Goal: Task Accomplishment & Management: Manage account settings

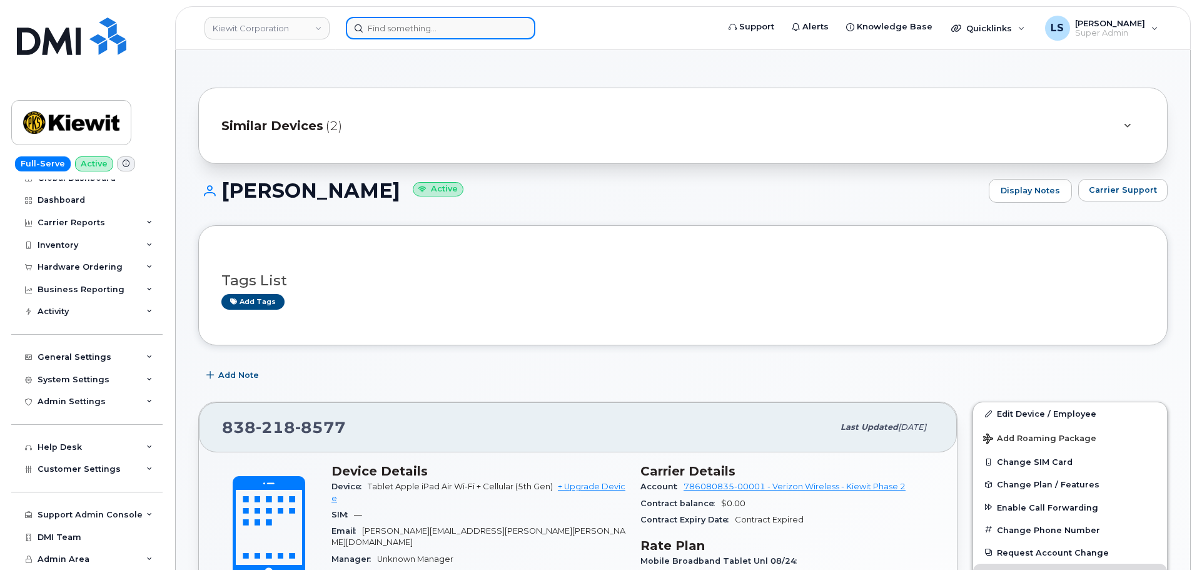
click at [389, 21] on input at bounding box center [441, 28] width 190 height 23
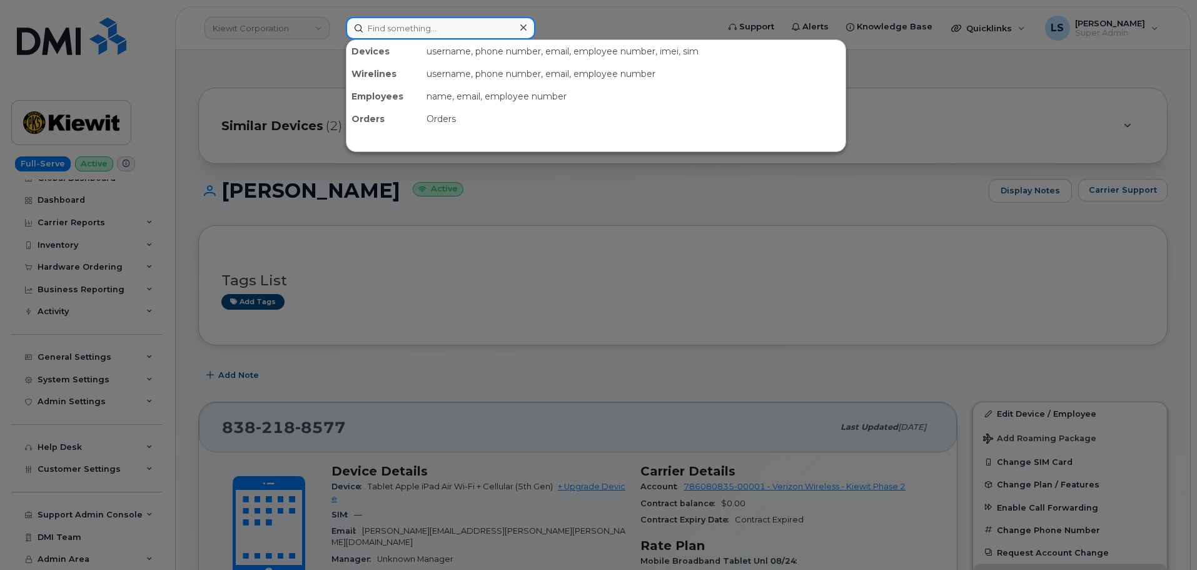
paste input "4093421200"
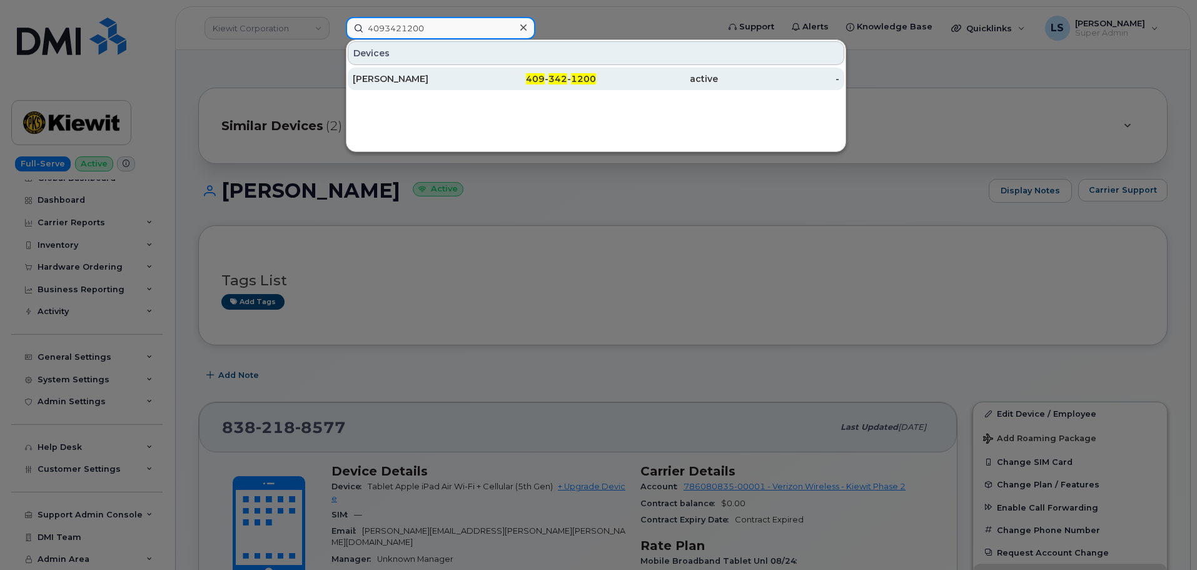
type input "4093421200"
click at [480, 76] on div "409 - 342 - 1200" at bounding box center [536, 79] width 122 height 13
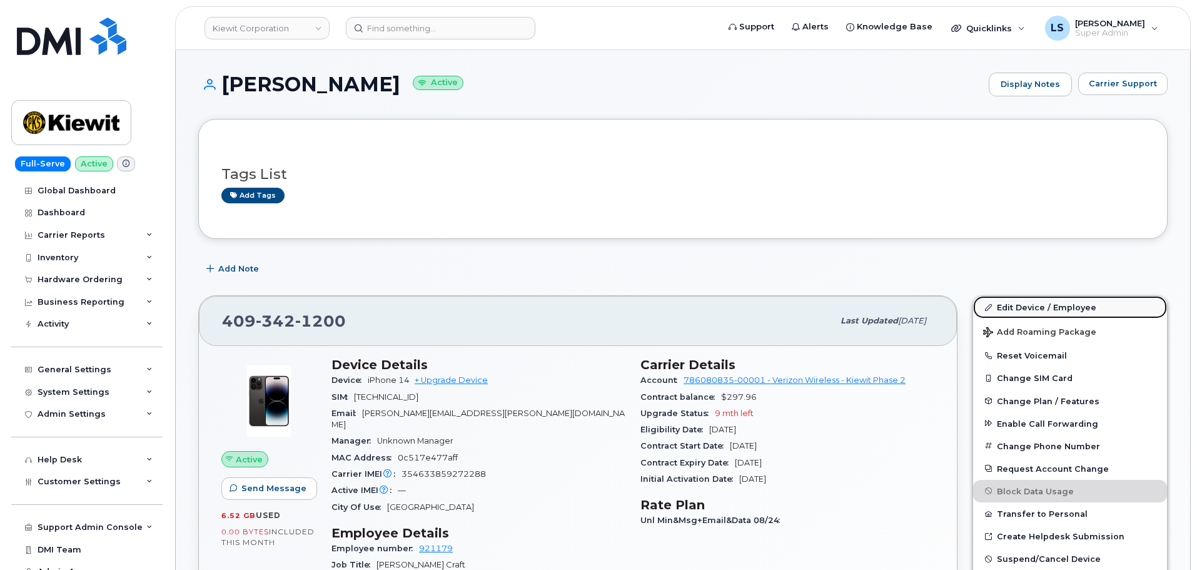
click at [1047, 306] on link "Edit Device / Employee" at bounding box center [1070, 307] width 194 height 23
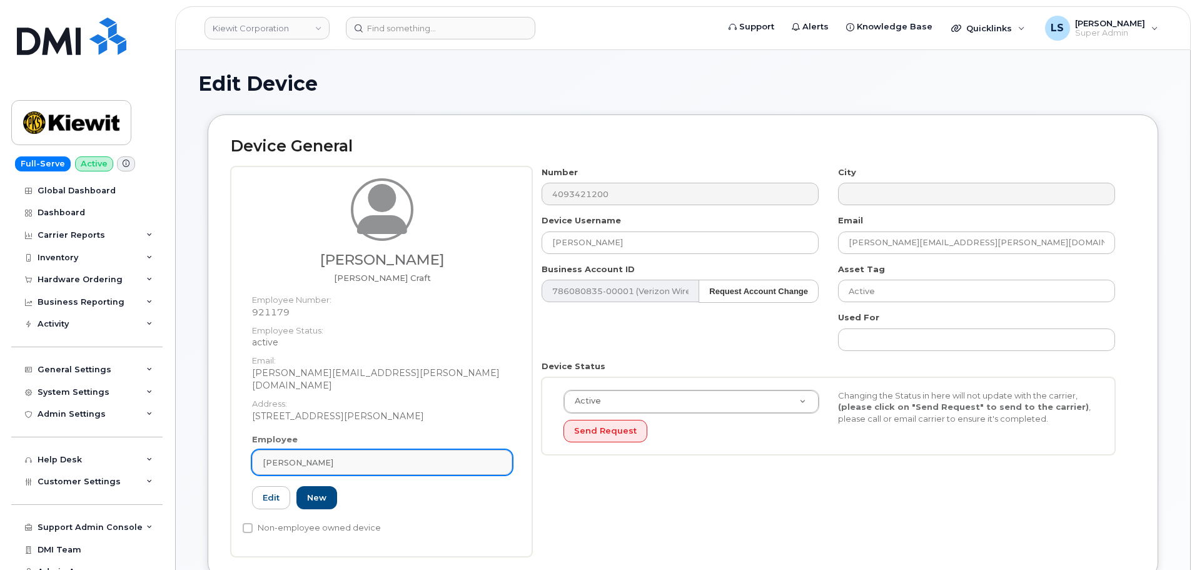
click at [338, 457] on div "Michael Grady" at bounding box center [382, 463] width 239 height 12
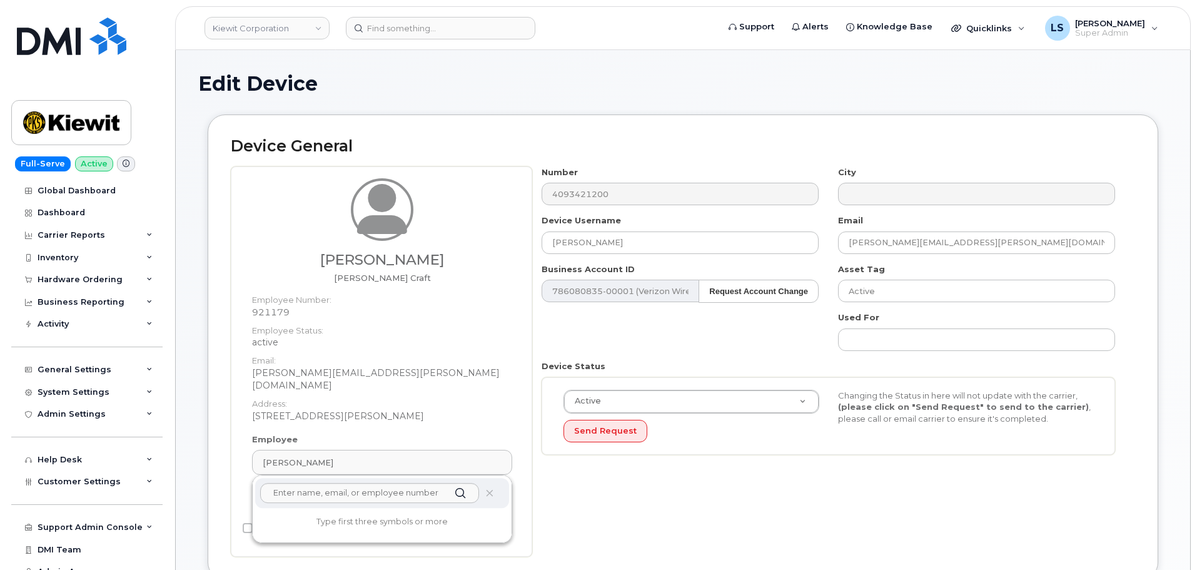
click at [470, 138] on h2 "Device General" at bounding box center [683, 147] width 904 height 18
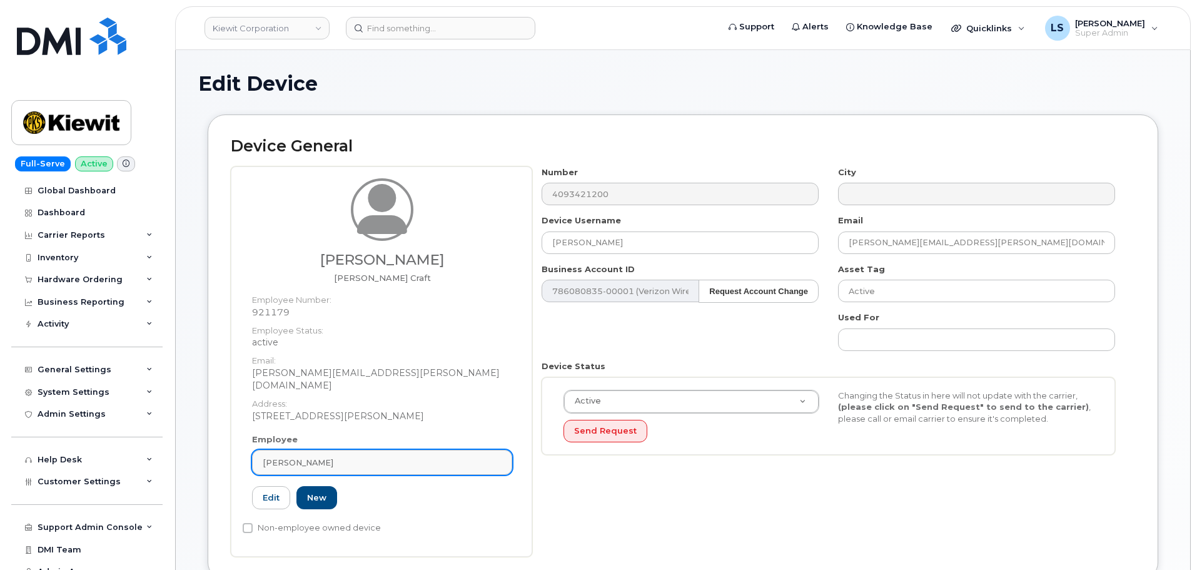
click at [333, 457] on div "Michael Grady" at bounding box center [382, 463] width 239 height 12
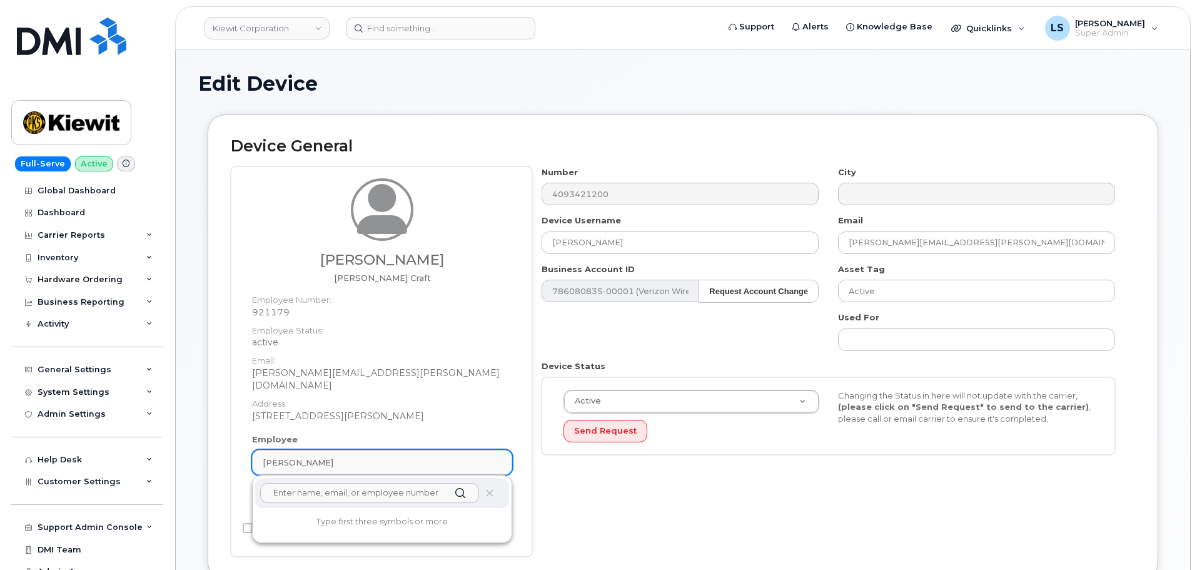
paste input "Jesus Ozuna Jr"
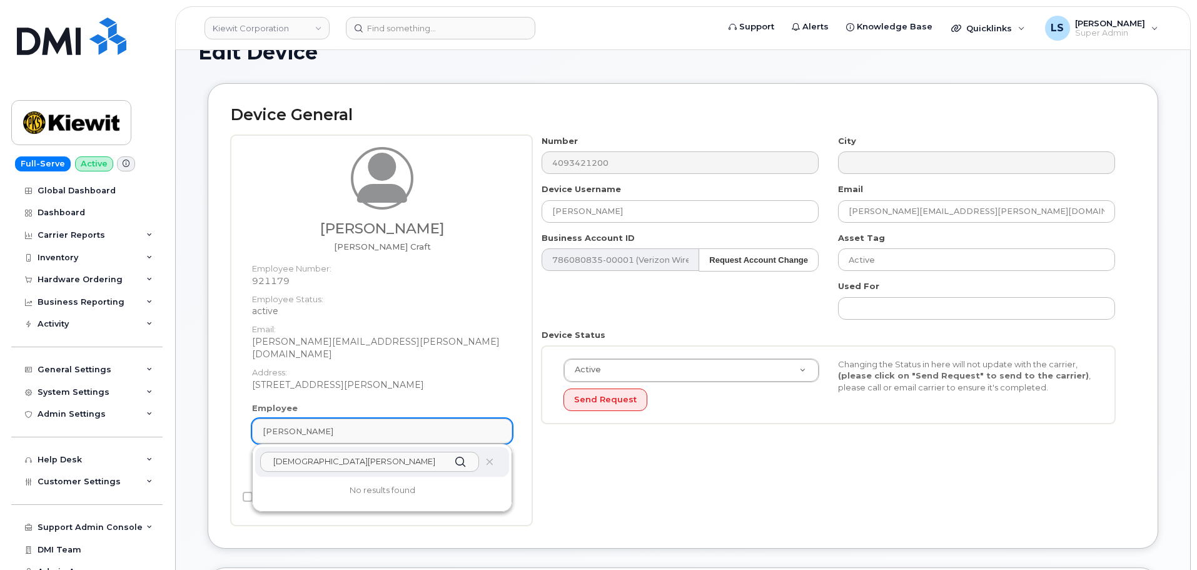
scroll to position [63, 0]
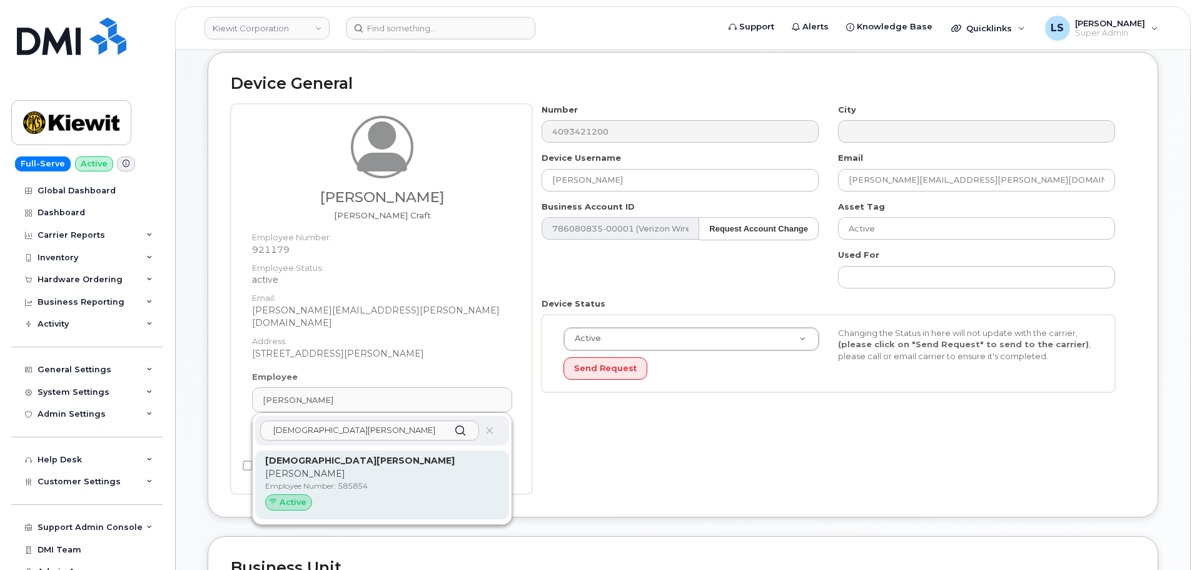
type input "Jesus Ozuna Jr"
click at [370, 467] on p "Jesse" at bounding box center [382, 473] width 234 height 13
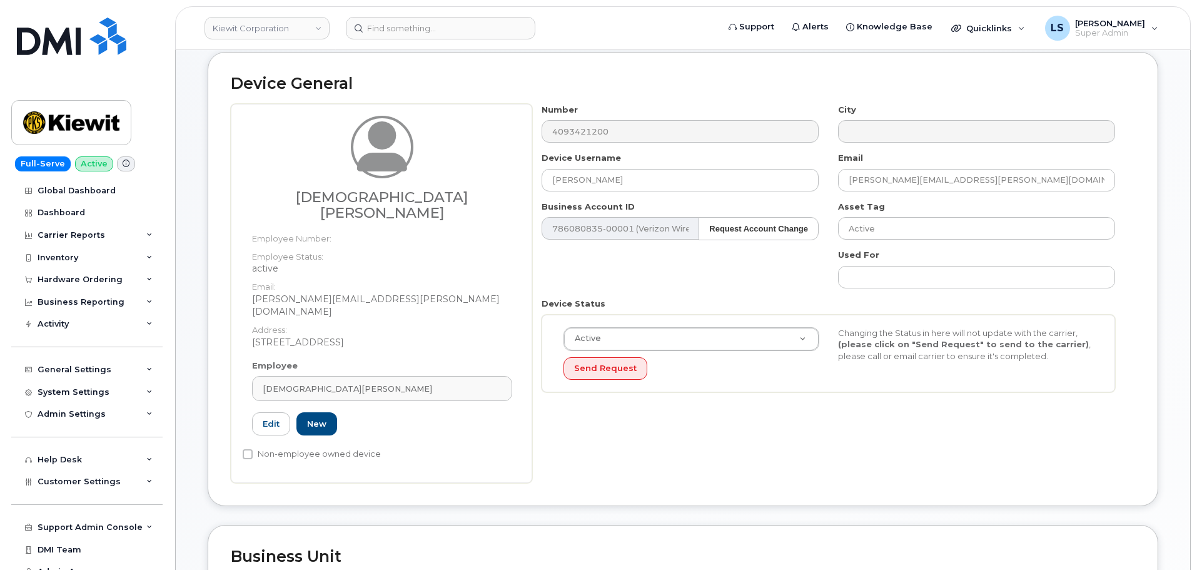
type input "585854"
type input "Jesus Ozuna Jr"
type input "jesse.ozunajr@kiewit.com"
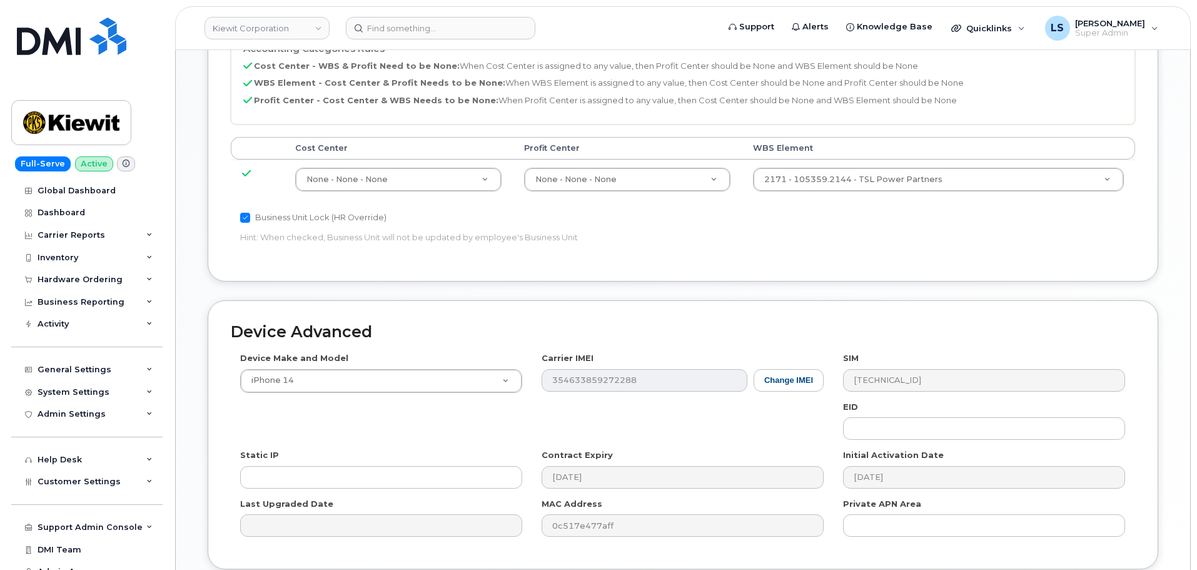
scroll to position [689, 0]
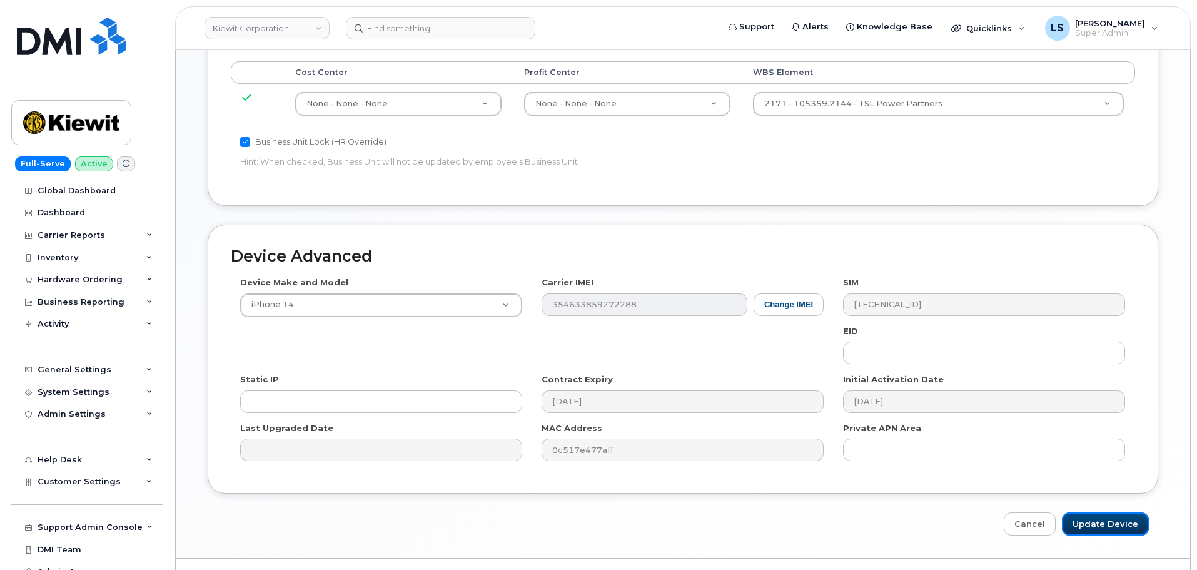
drag, startPoint x: 1125, startPoint y: 495, endPoint x: 1121, endPoint y: 502, distance: 7.8
click at [1125, 512] on input "Update Device" at bounding box center [1105, 523] width 87 height 23
type input "Saving..."
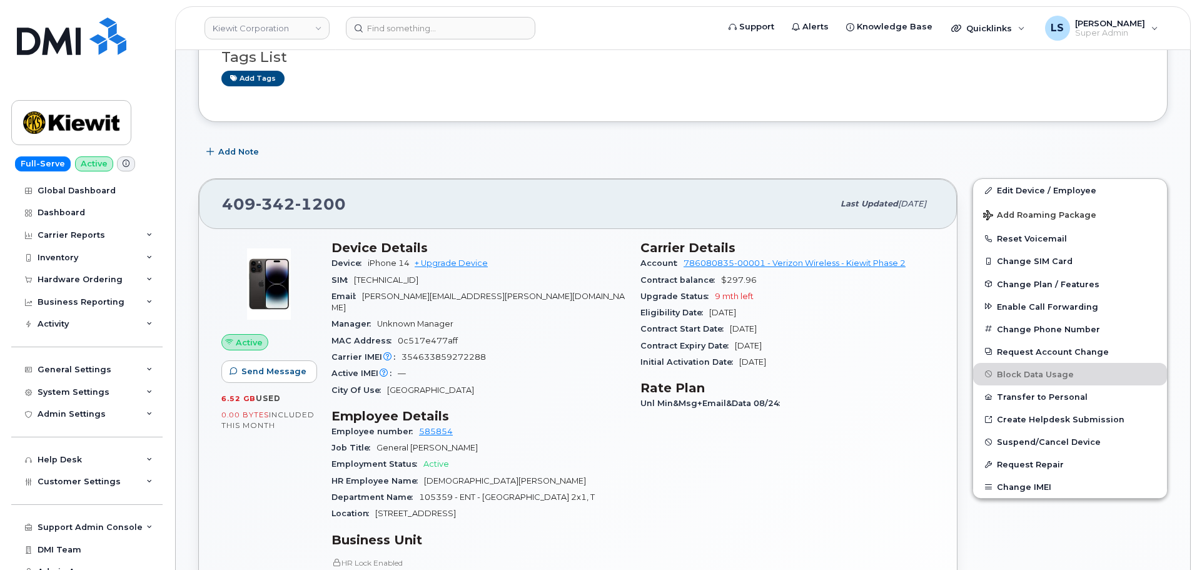
scroll to position [125, 0]
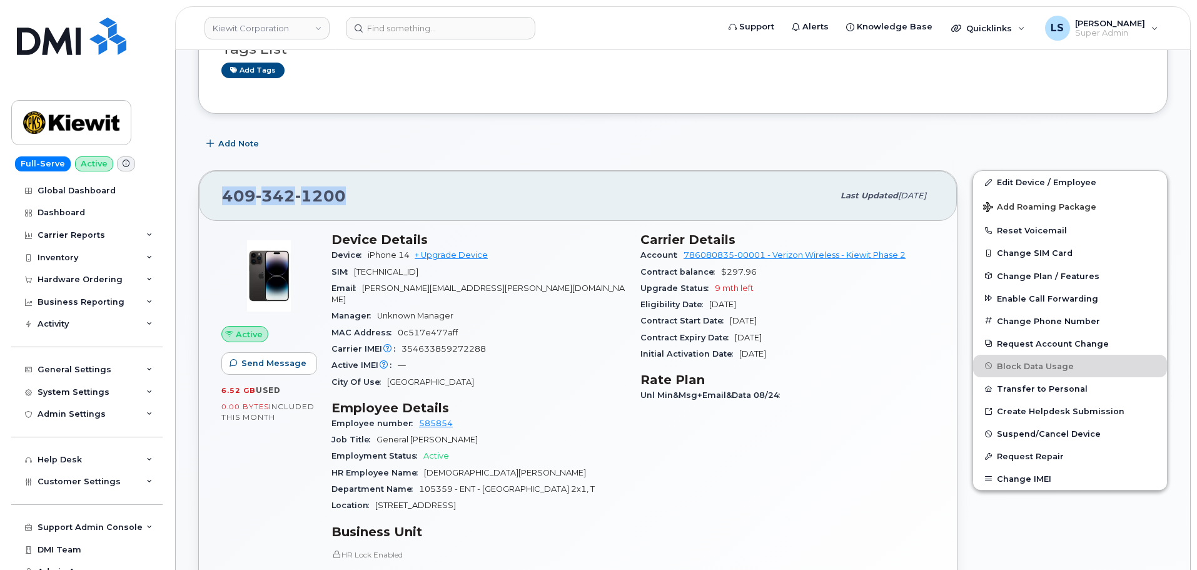
drag, startPoint x: 267, startPoint y: 191, endPoint x: 213, endPoint y: 185, distance: 54.8
click at [213, 185] on div "409 342 1200 Last updated Sep 17, 2025" at bounding box center [578, 196] width 758 height 50
click at [369, 192] on div "409 342 1200" at bounding box center [527, 196] width 611 height 26
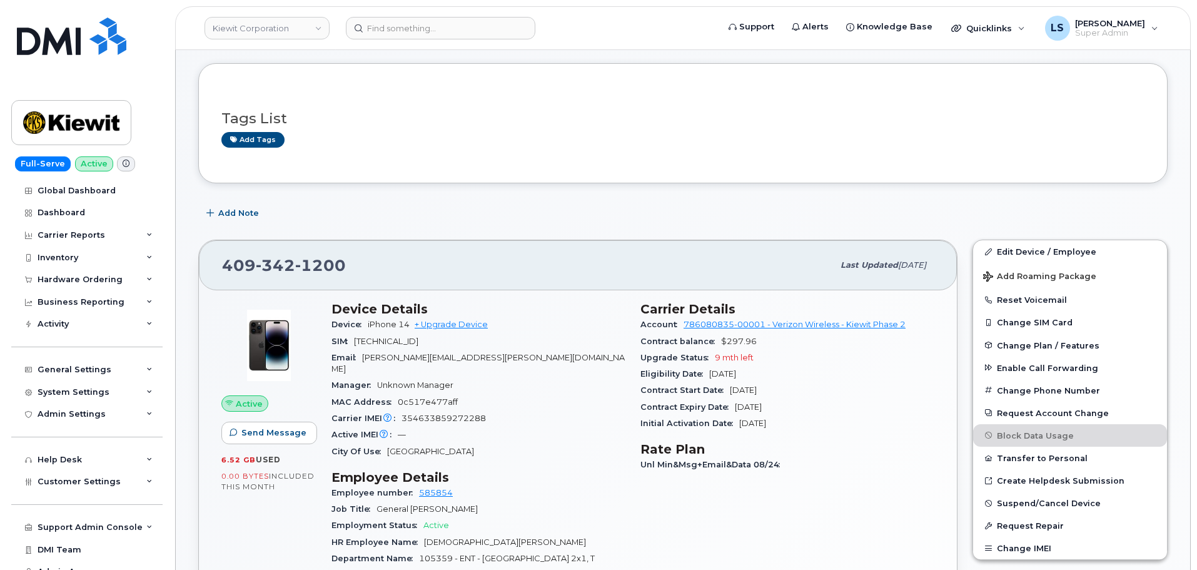
scroll to position [0, 0]
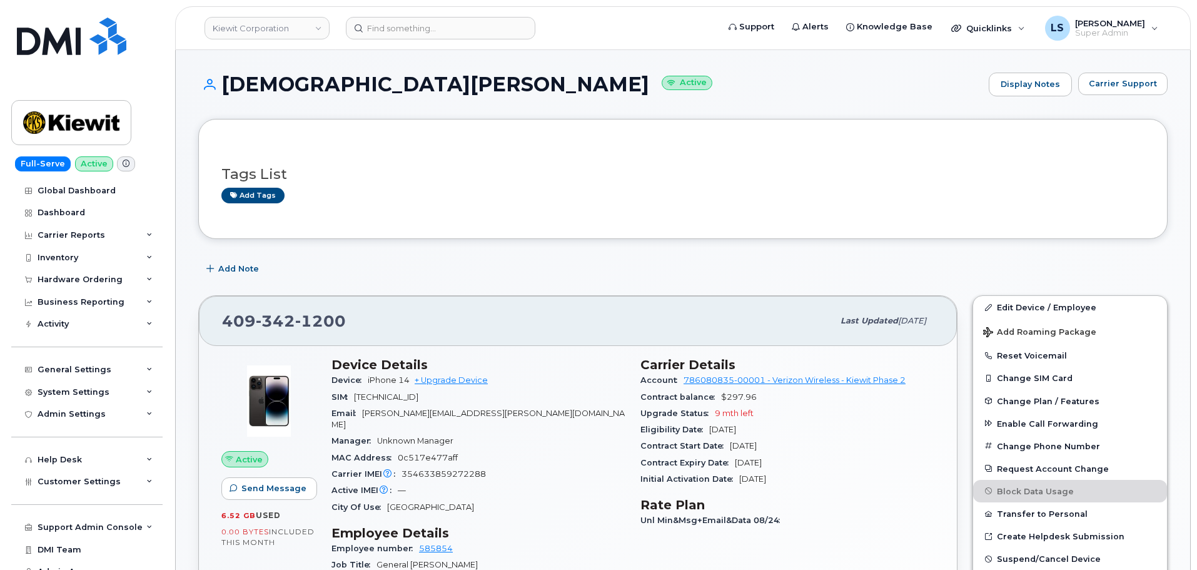
click at [378, 414] on span "jesse.ozunajr@kiewit.com" at bounding box center [477, 418] width 293 height 21
click at [523, 412] on div "Email jesse.ozunajr@kiewit.com" at bounding box center [478, 419] width 294 height 28
click at [382, 415] on span "jesse.ozunajr@kiewit.com" at bounding box center [477, 418] width 293 height 21
drag, startPoint x: 382, startPoint y: 415, endPoint x: 407, endPoint y: 427, distance: 26.9
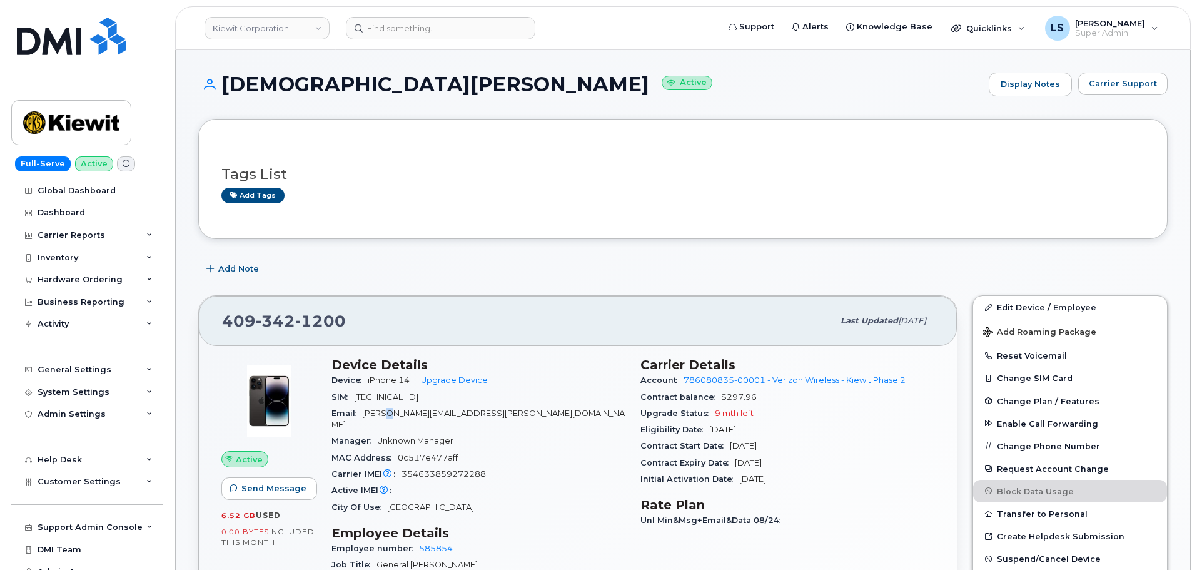
click at [382, 416] on span "jesse.ozunajr@kiewit.com" at bounding box center [477, 418] width 293 height 21
click at [493, 412] on div "Email jesse.ozunajr@kiewit.com" at bounding box center [478, 419] width 294 height 28
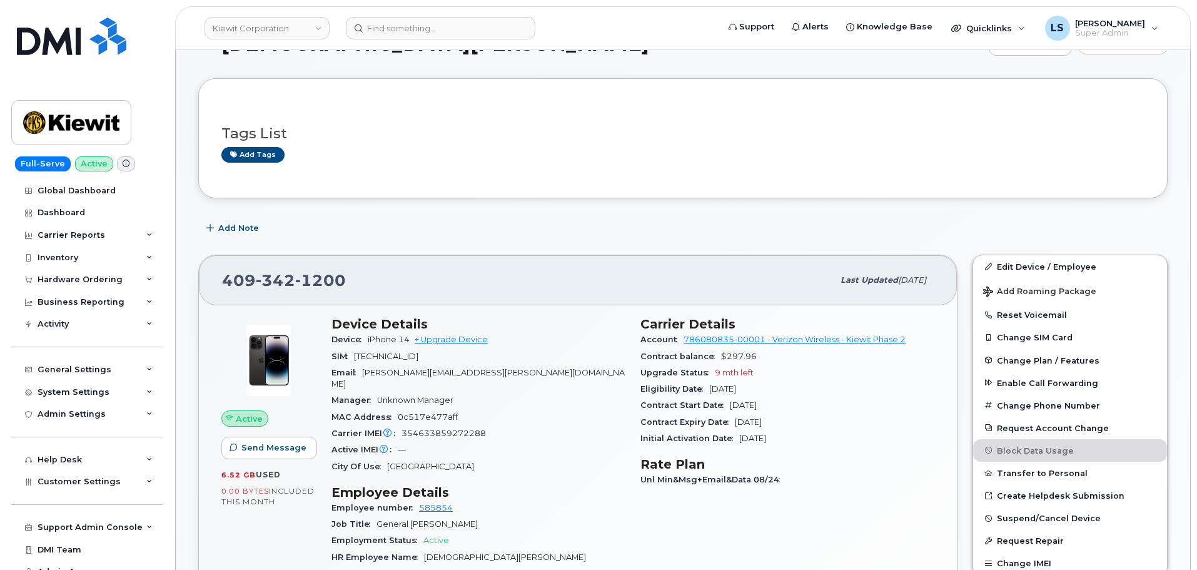
scroll to position [63, 0]
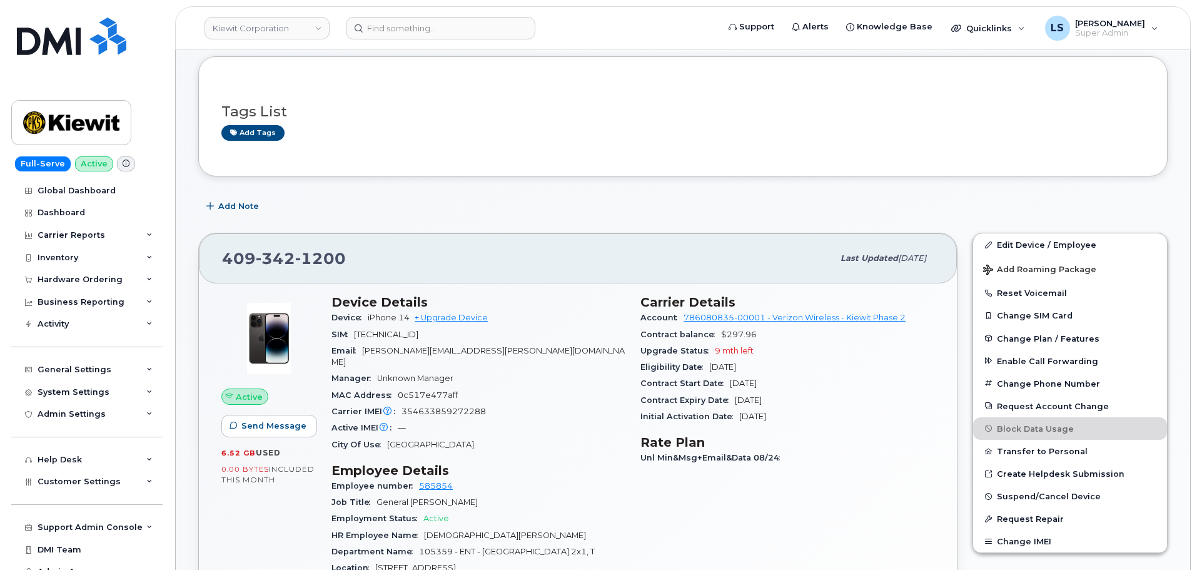
click at [407, 373] on span "Unknown Manager" at bounding box center [415, 377] width 76 height 9
click at [496, 370] on div "Manager Unknown Manager" at bounding box center [478, 378] width 294 height 16
click at [482, 358] on div "Email jesse.ozunajr@kiewit.com" at bounding box center [478, 357] width 294 height 28
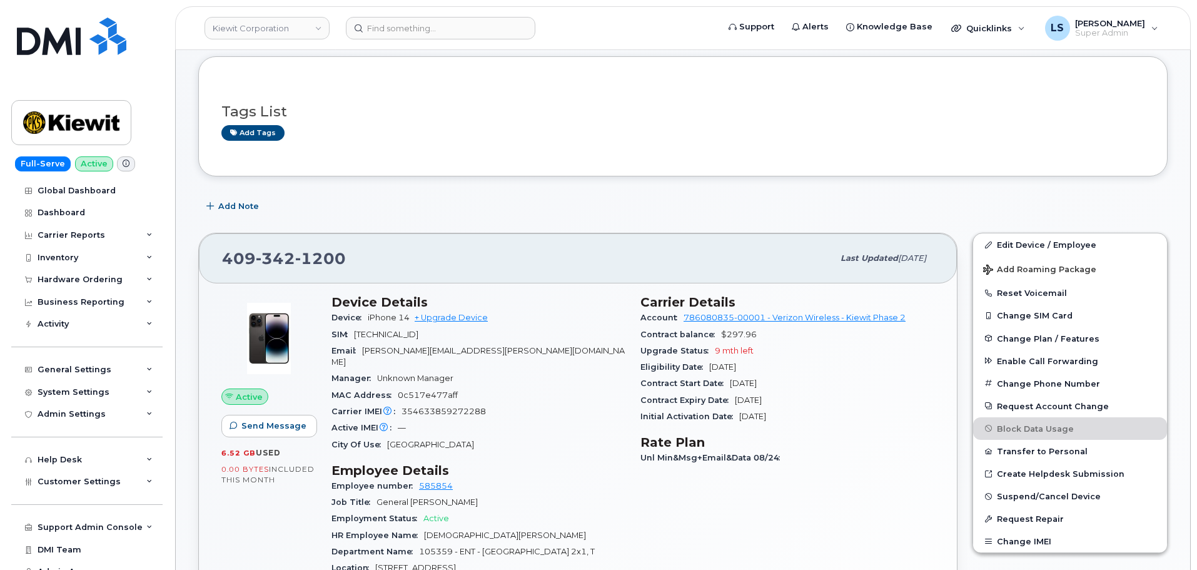
click at [405, 348] on span "jesse.ozunajr@kiewit.com" at bounding box center [477, 356] width 293 height 21
click at [465, 350] on span "jesse.ozunajr@kiewit.com" at bounding box center [477, 356] width 293 height 21
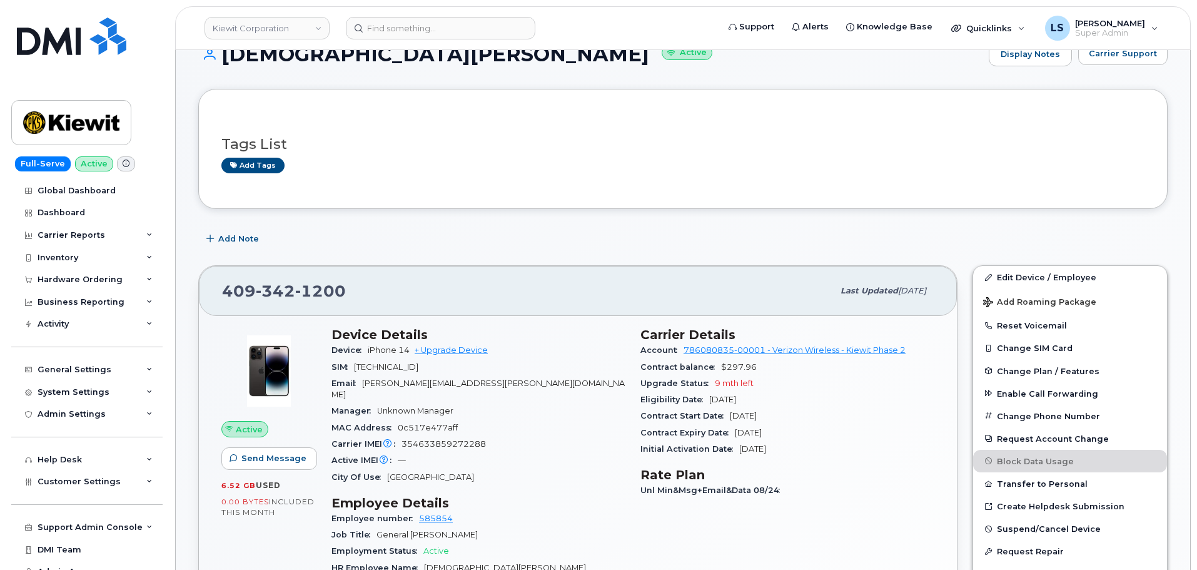
scroll to position [0, 0]
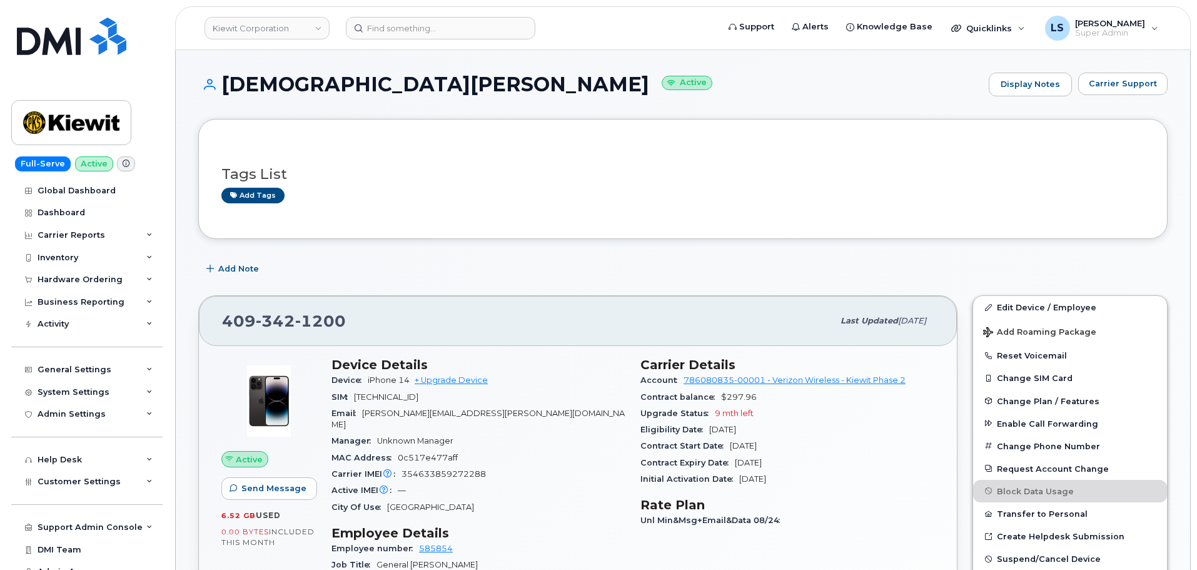
click at [297, 88] on h1 "Jesus Ozuna Jr Active" at bounding box center [590, 84] width 784 height 22
click at [253, 81] on h1 "Jesus Ozuna Jr Active" at bounding box center [590, 84] width 784 height 22
drag, startPoint x: 222, startPoint y: 79, endPoint x: 378, endPoint y: 97, distance: 157.3
click at [377, 86] on h1 "Jesus Ozuna Jr Active" at bounding box center [590, 84] width 784 height 22
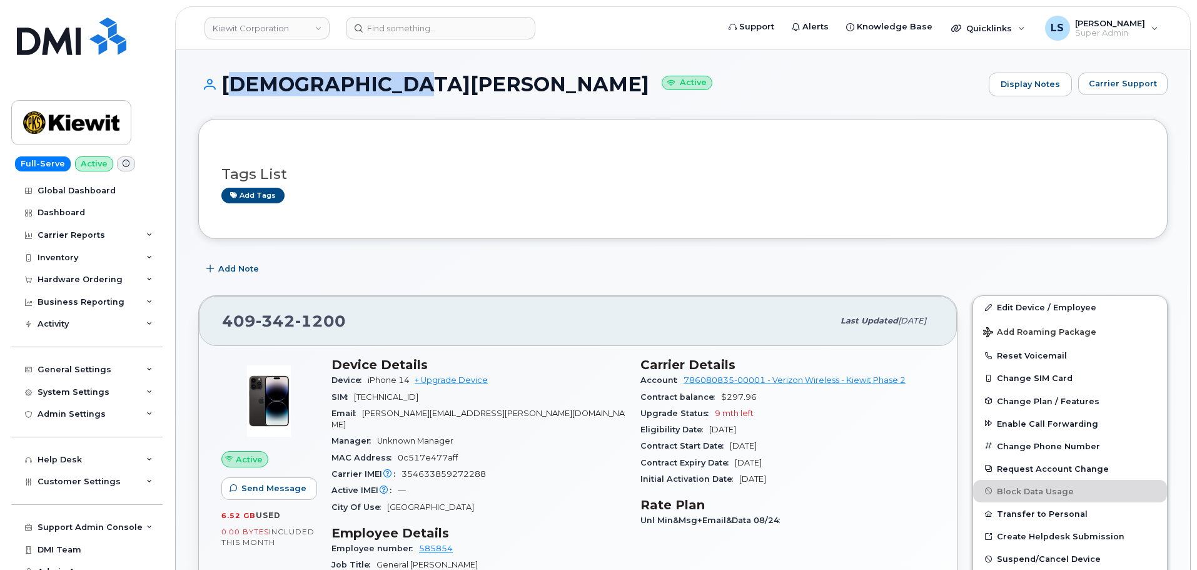
copy h1 "Jesus Ozuna Jr"
click at [478, 168] on h3 "Tags List" at bounding box center [682, 174] width 923 height 16
click at [389, 377] on span "iPhone 14" at bounding box center [389, 379] width 42 height 9
click at [388, 376] on span "iPhone 14" at bounding box center [389, 379] width 42 height 9
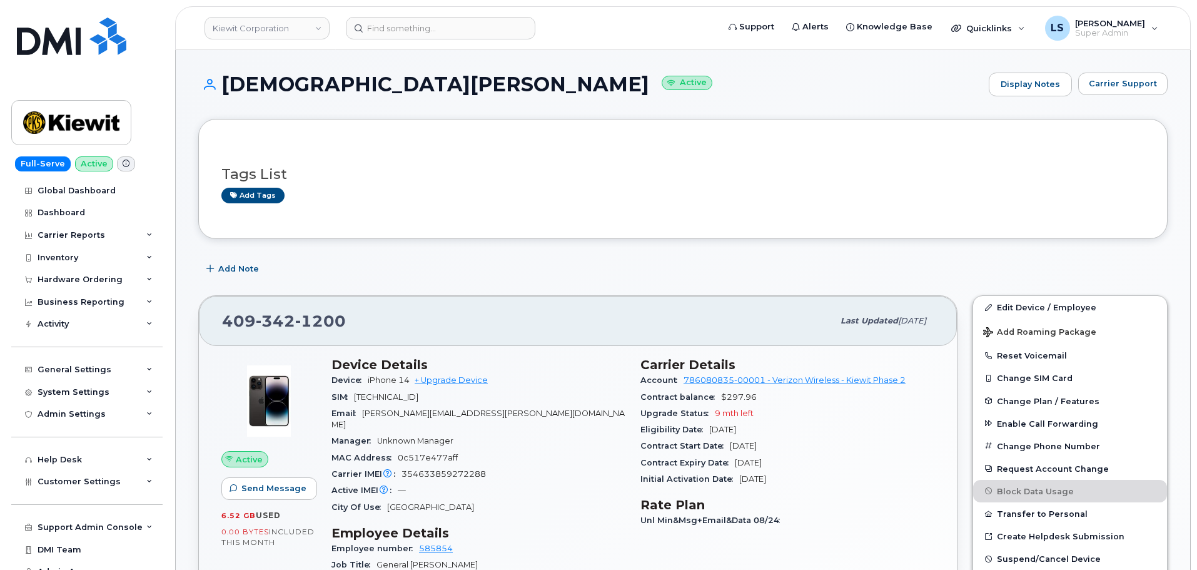
click at [569, 264] on div "Add Note" at bounding box center [682, 269] width 969 height 23
drag, startPoint x: 376, startPoint y: 86, endPoint x: 224, endPoint y: 88, distance: 152.0
click at [224, 88] on h1 "Jesus Ozuna Jr Active" at bounding box center [590, 84] width 784 height 22
drag, startPoint x: 669, startPoint y: 100, endPoint x: 637, endPoint y: 138, distance: 49.3
click at [667, 99] on div "Jesus Ozuna Jr Active Display Notes Carrier Support" at bounding box center [682, 96] width 969 height 46
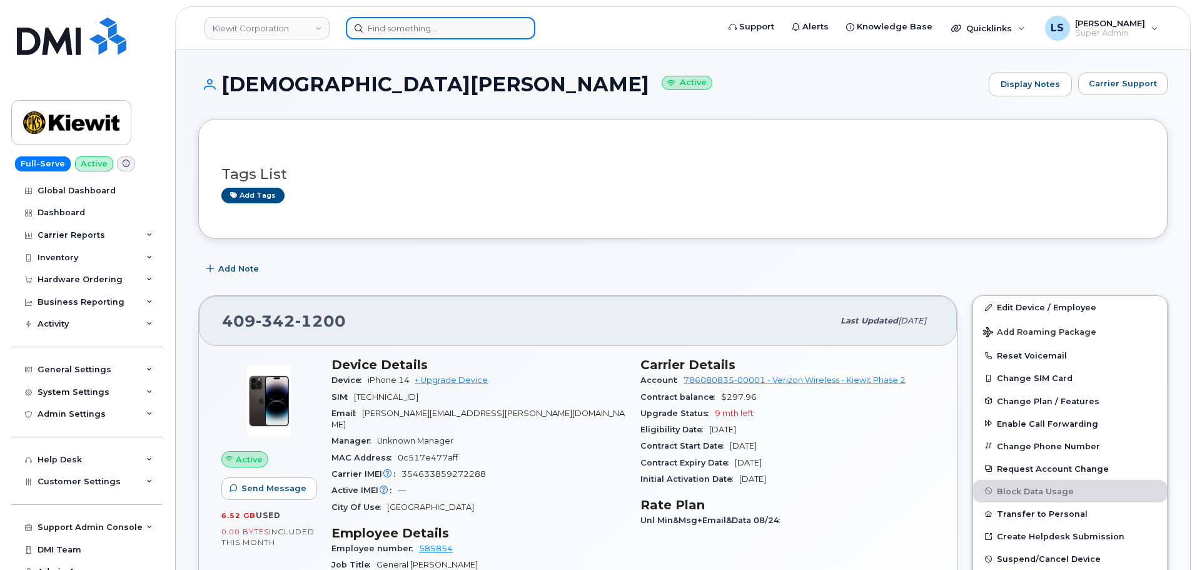
click at [409, 32] on input at bounding box center [441, 28] width 190 height 23
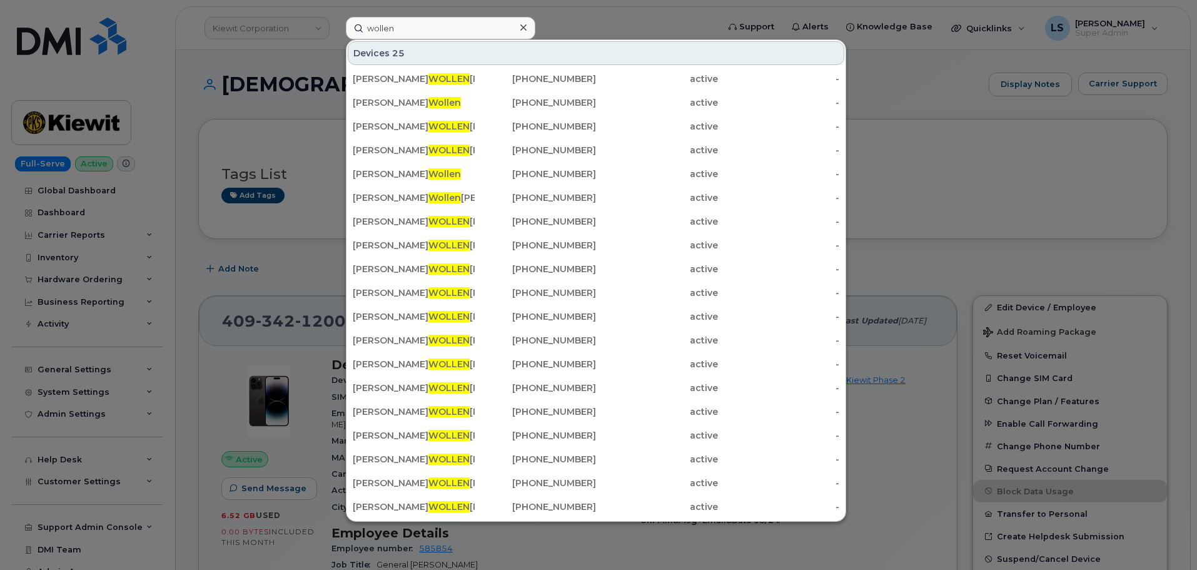
click at [227, 88] on div at bounding box center [598, 285] width 1197 height 570
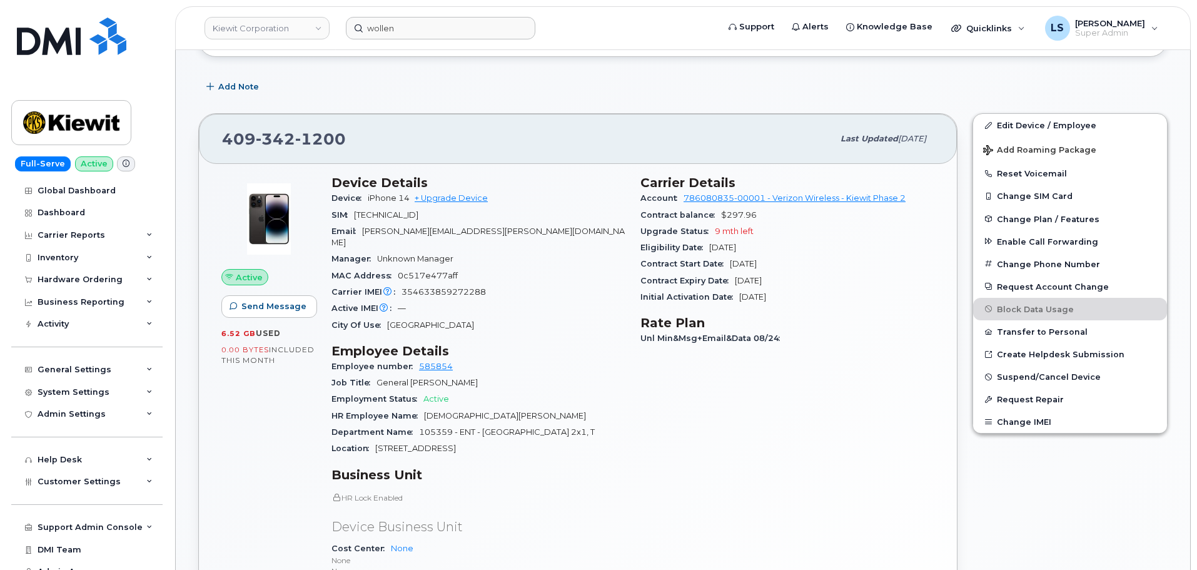
scroll to position [375, 0]
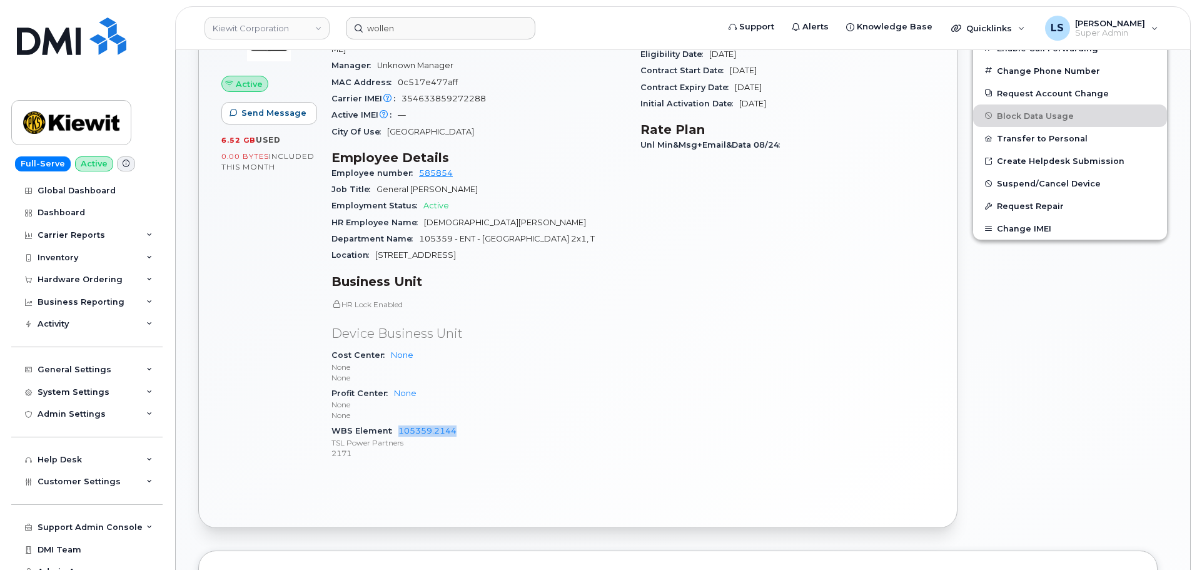
drag, startPoint x: 397, startPoint y: 429, endPoint x: 493, endPoint y: 434, distance: 97.1
click at [493, 434] on div "WBS Element 105359.2144 TSL Power Partners 2171" at bounding box center [478, 442] width 294 height 38
copy link "105359.2144"
click at [435, 19] on input "wollen" at bounding box center [441, 28] width 190 height 23
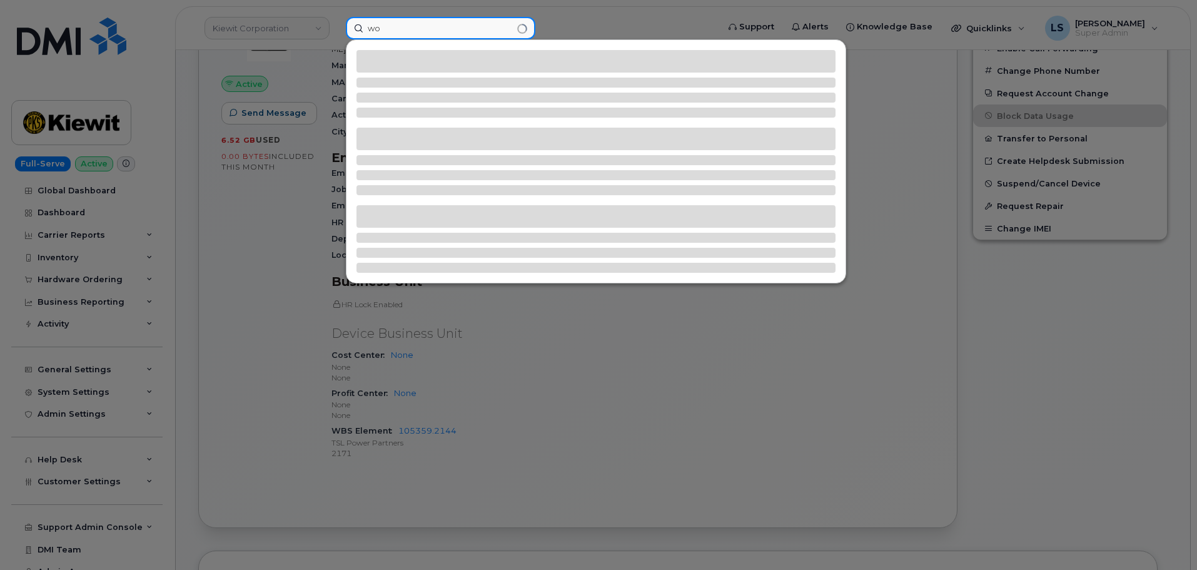
type input "w"
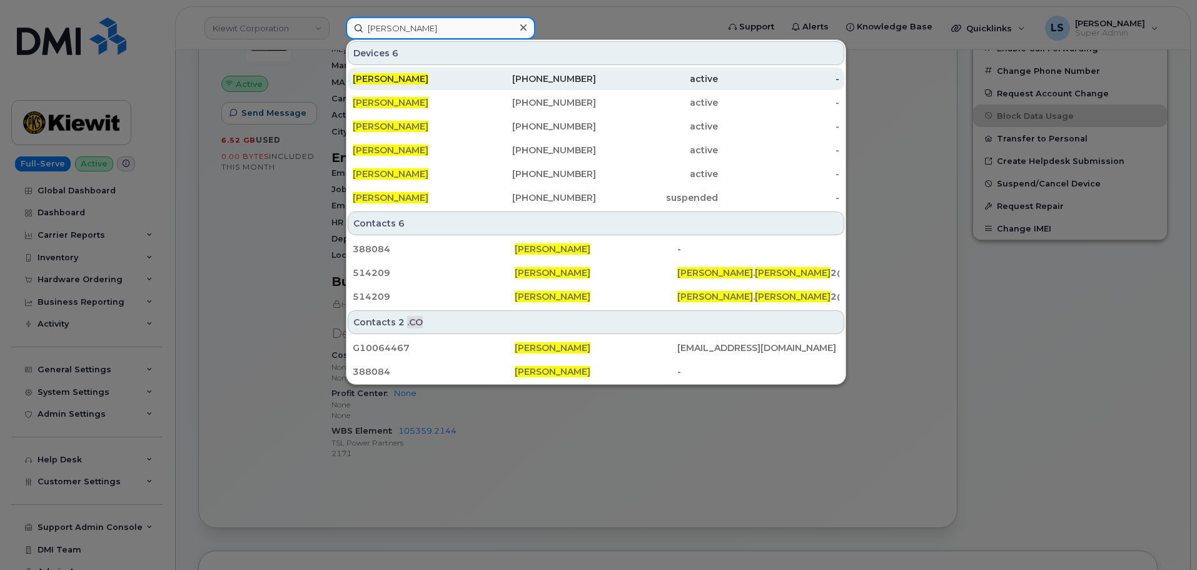
type input "omar alvarez"
drag, startPoint x: 453, startPoint y: 82, endPoint x: 463, endPoint y: 78, distance: 10.9
click at [453, 82] on div "OMAR ALVAREZ" at bounding box center [414, 79] width 122 height 13
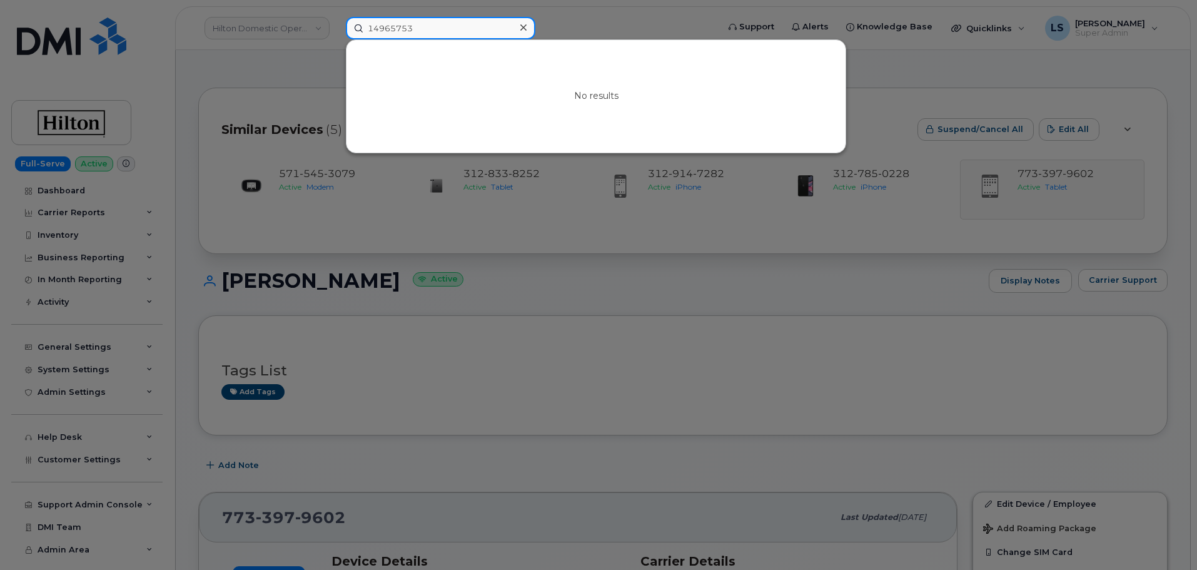
drag, startPoint x: 486, startPoint y: 18, endPoint x: 355, endPoint y: 29, distance: 131.2
click at [355, 29] on input "14965753" at bounding box center [441, 28] width 190 height 23
paste input "417408268"
type input "4174082683"
drag, startPoint x: 448, startPoint y: 24, endPoint x: 281, endPoint y: 23, distance: 167.0
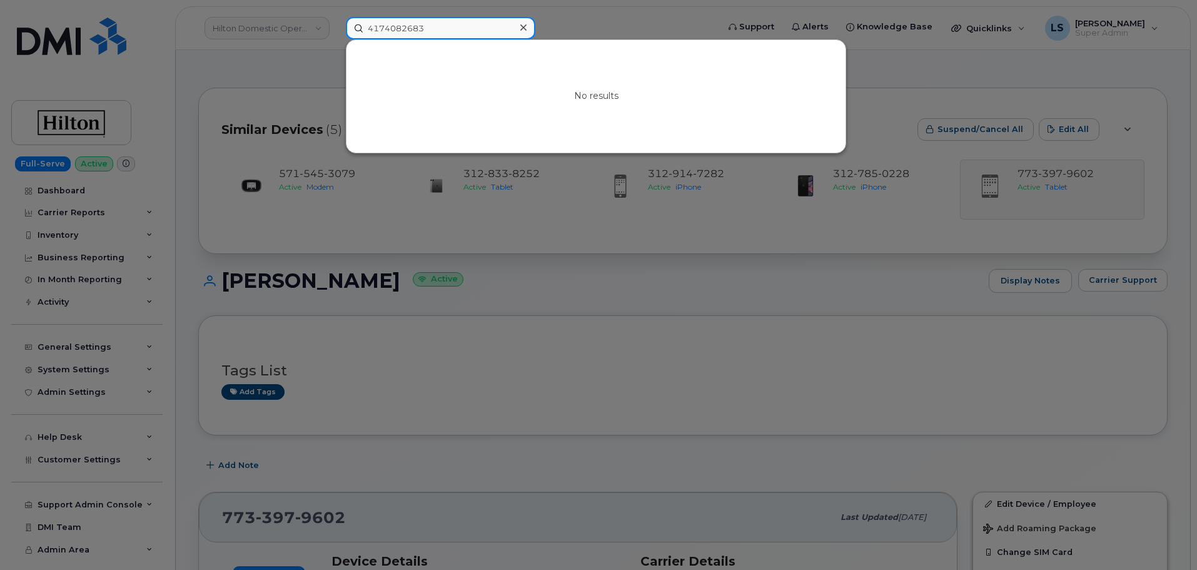
click at [336, 23] on div "4174082683 No results" at bounding box center [528, 28] width 384 height 23
click at [472, 22] on input at bounding box center [441, 28] width 190 height 23
paste input "603-568-9006"
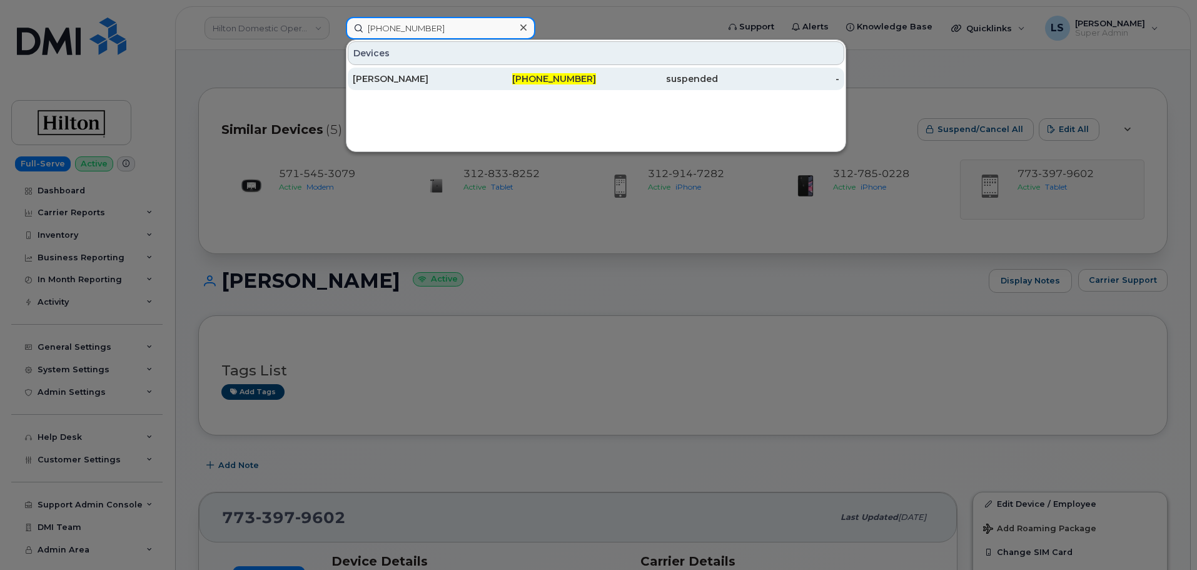
type input "603-568-9006"
click at [464, 78] on div "WILLIAM SAUM" at bounding box center [414, 79] width 122 height 13
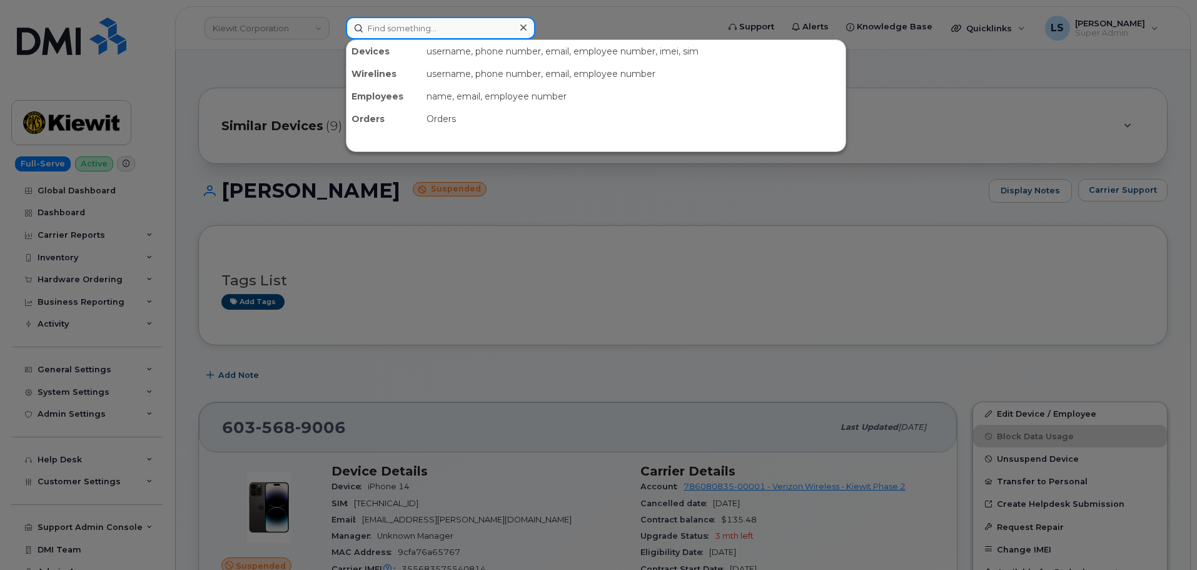
click at [420, 20] on input at bounding box center [441, 28] width 190 height 23
paste input "4174082683"
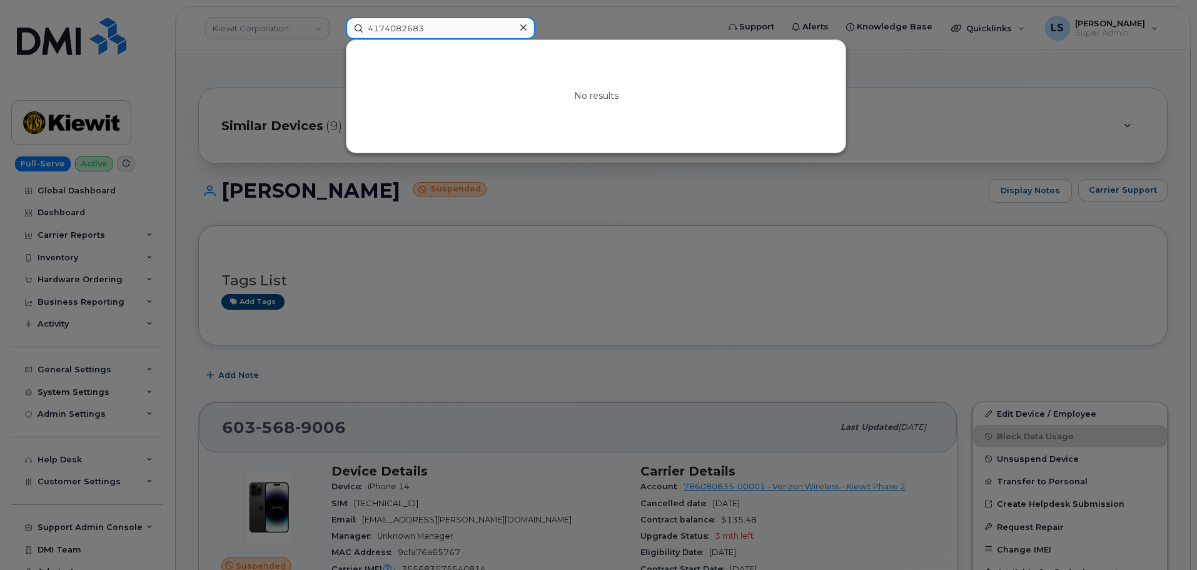
type input "4174082683"
click at [244, 228] on div at bounding box center [598, 285] width 1197 height 570
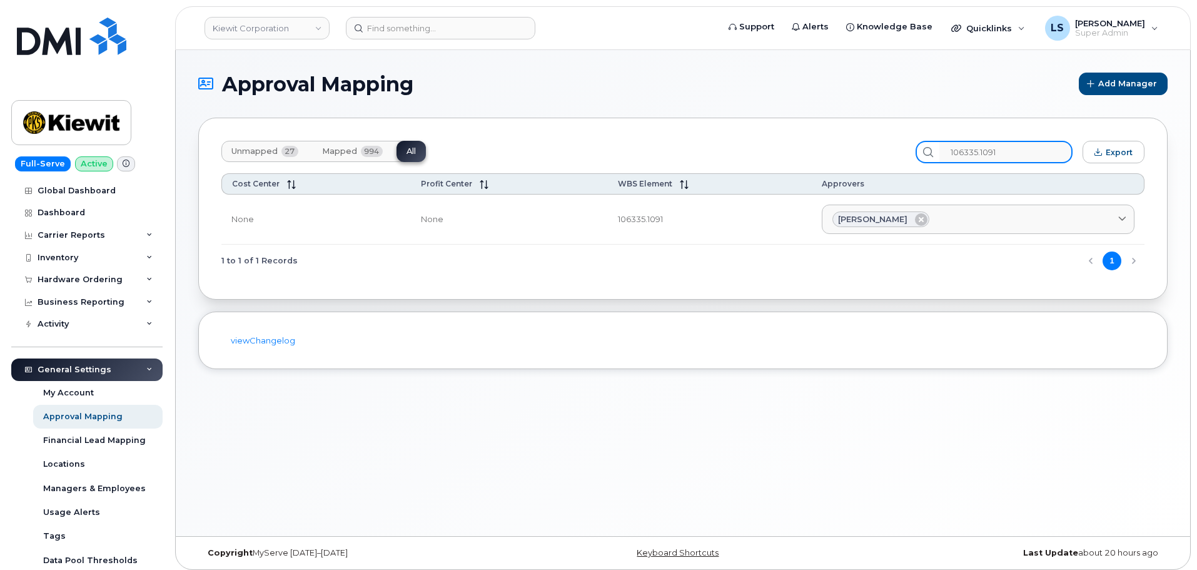
click at [1021, 145] on input "106335.1091" at bounding box center [1005, 152] width 133 height 23
drag, startPoint x: 1016, startPoint y: 152, endPoint x: 929, endPoint y: 156, distance: 87.0
click at [935, 154] on div "106335.1091" at bounding box center [994, 152] width 157 height 23
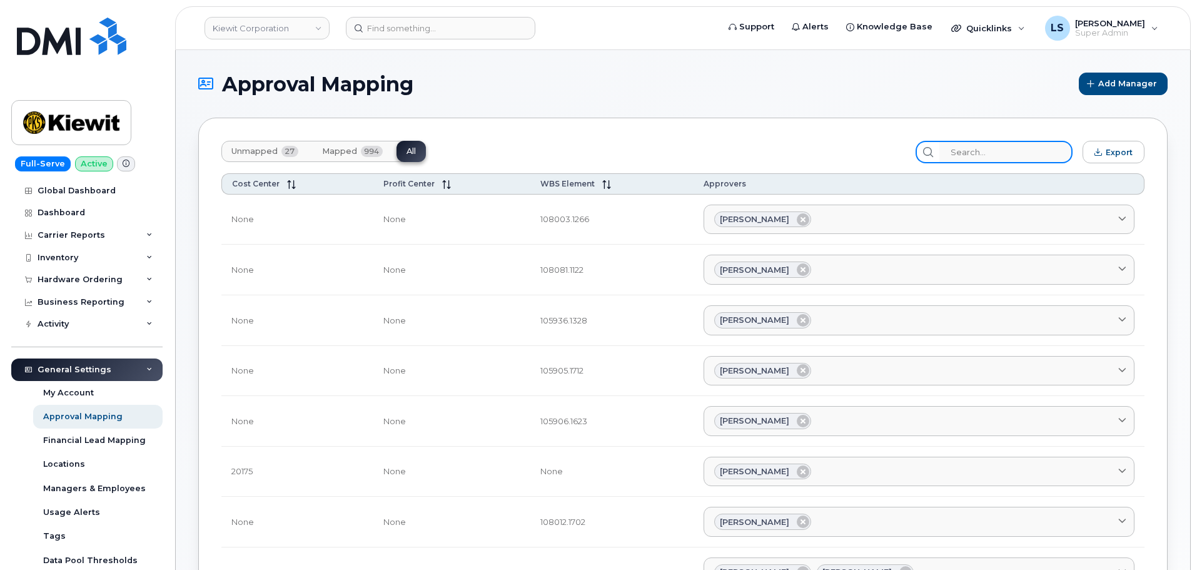
paste input "105359.2144"
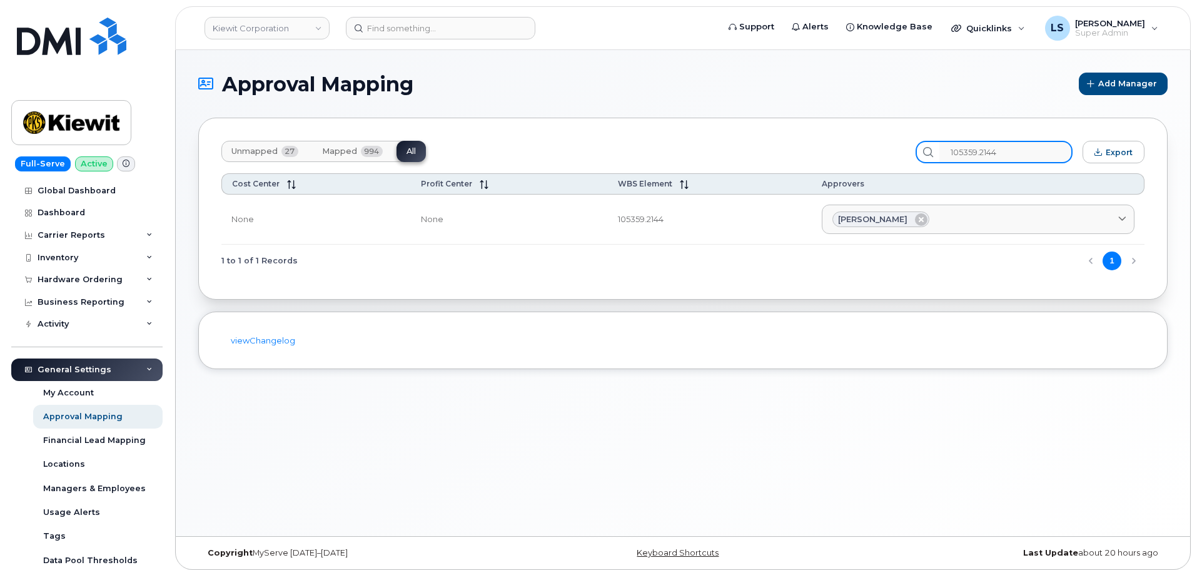
click at [983, 152] on input "105359.2144" at bounding box center [1005, 152] width 133 height 23
type input "105927.1700"
drag, startPoint x: 1020, startPoint y: 151, endPoint x: 923, endPoint y: 142, distance: 97.3
click at [923, 141] on div "Unmapped 27 Mapped 994 All 105927.1700 Export" at bounding box center [682, 152] width 923 height 23
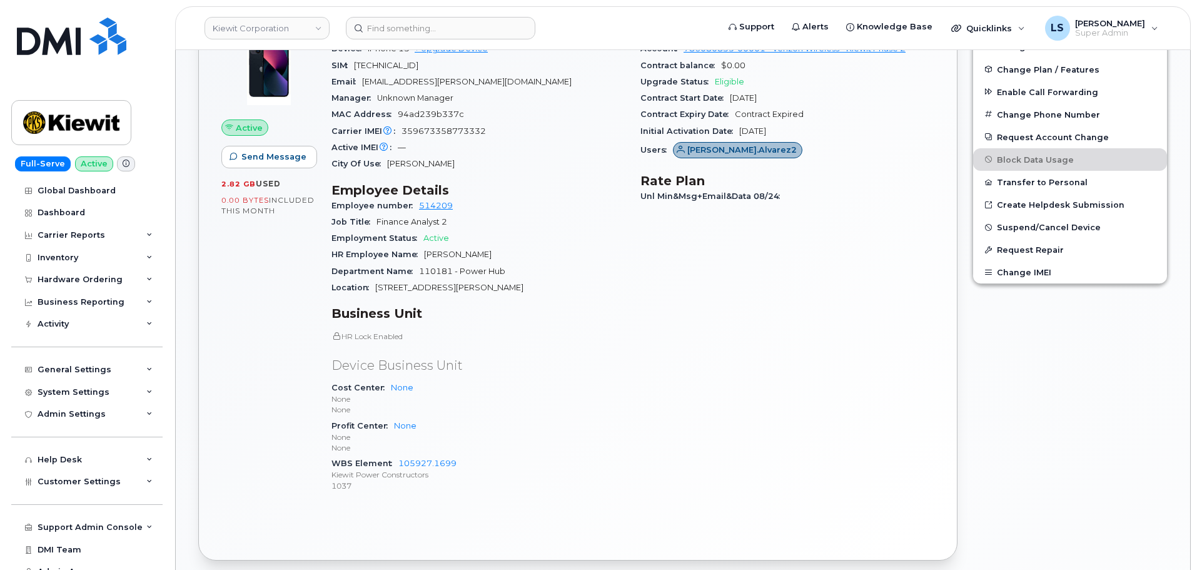
scroll to position [375, 0]
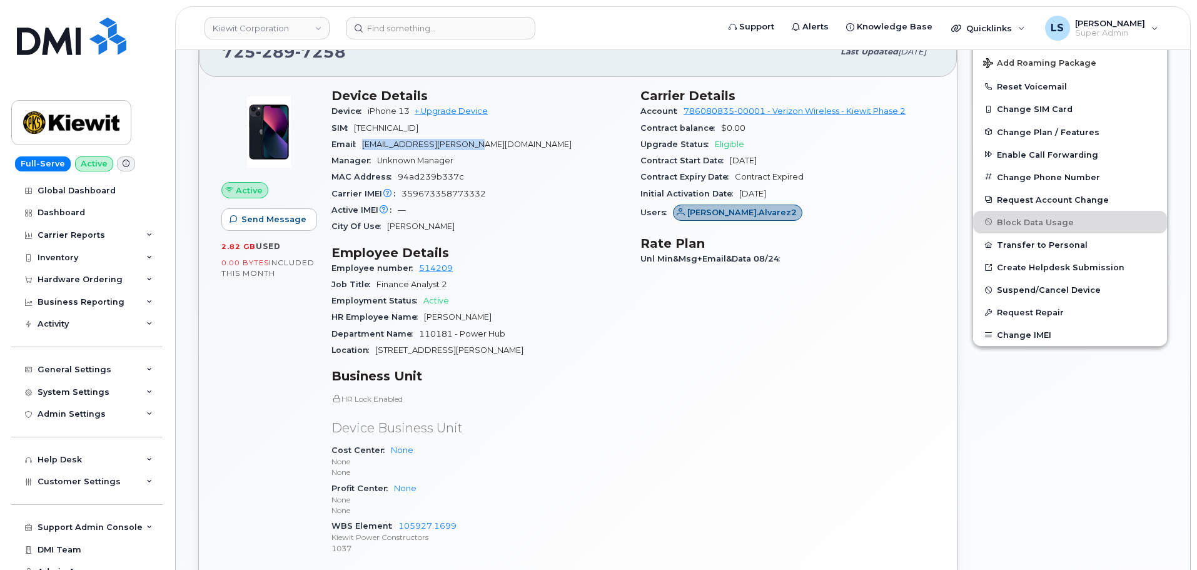
drag, startPoint x: 363, startPoint y: 141, endPoint x: 500, endPoint y: 140, distance: 136.4
click at [500, 138] on div "Email [EMAIL_ADDRESS][PERSON_NAME][DOMAIN_NAME]" at bounding box center [478, 144] width 294 height 16
copy span "[EMAIL_ADDRESS][PERSON_NAME][DOMAIN_NAME]"
